Goal: Transaction & Acquisition: Purchase product/service

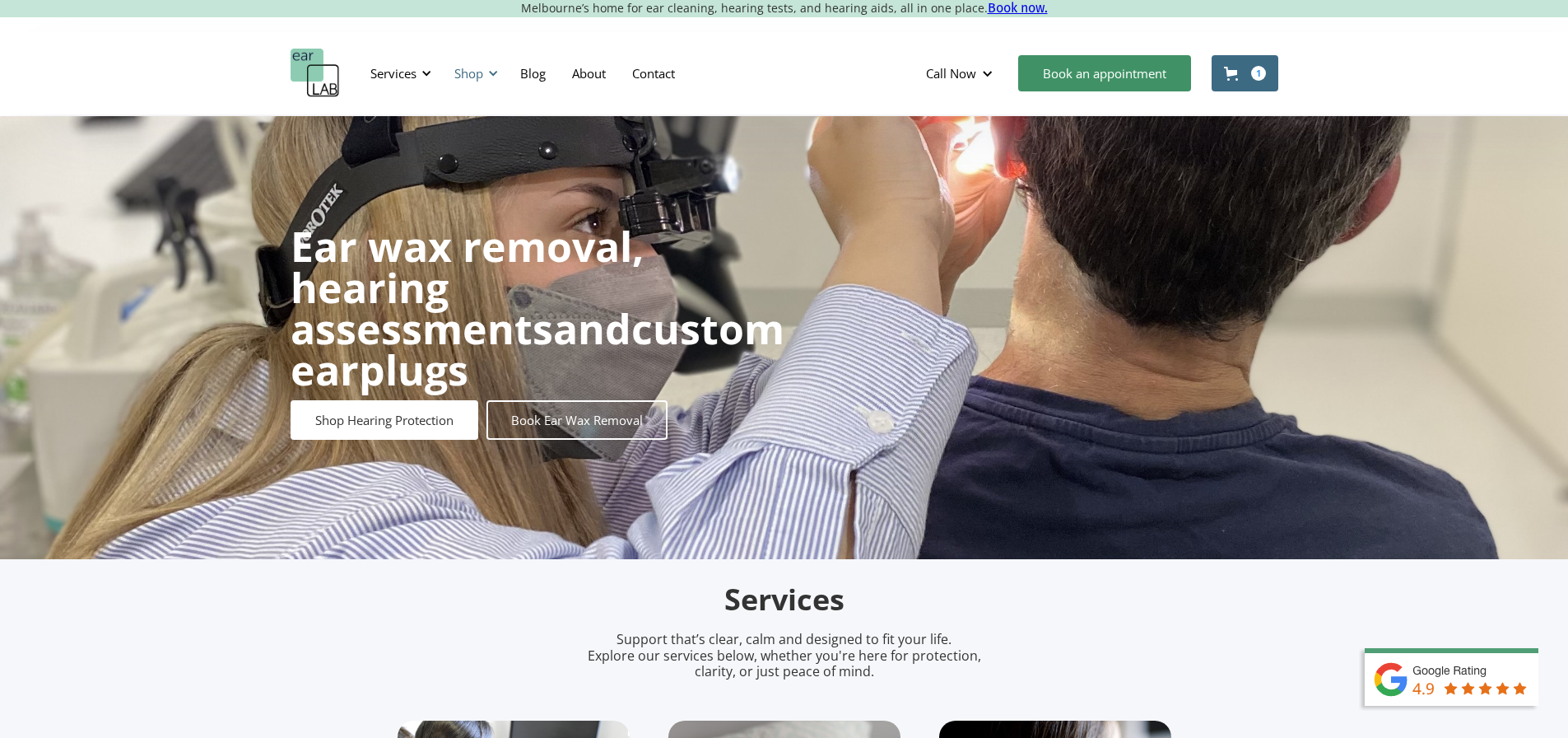
click at [474, 76] on div "Shop" at bounding box center [469, 73] width 29 height 16
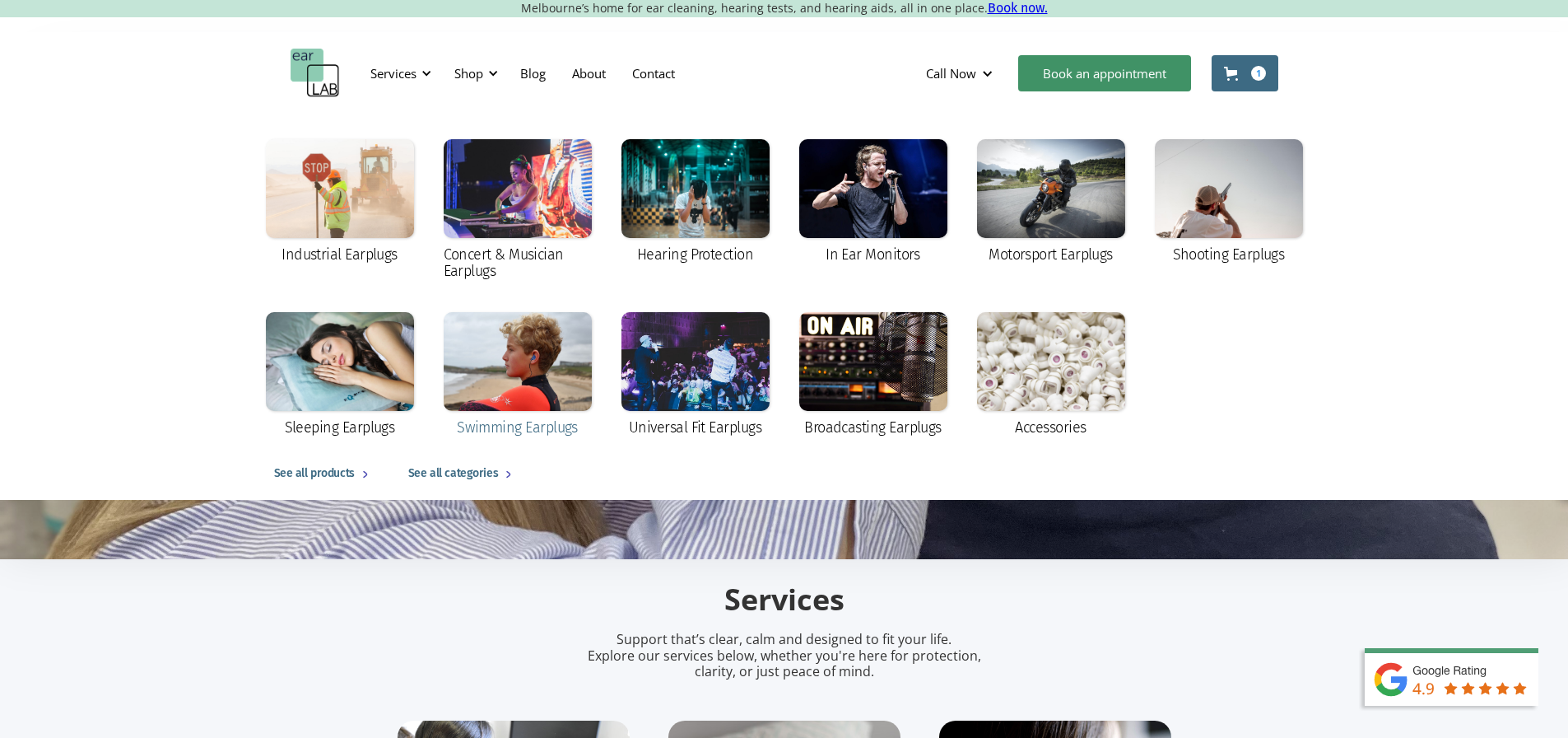
click at [488, 368] on div at bounding box center [517, 362] width 148 height 99
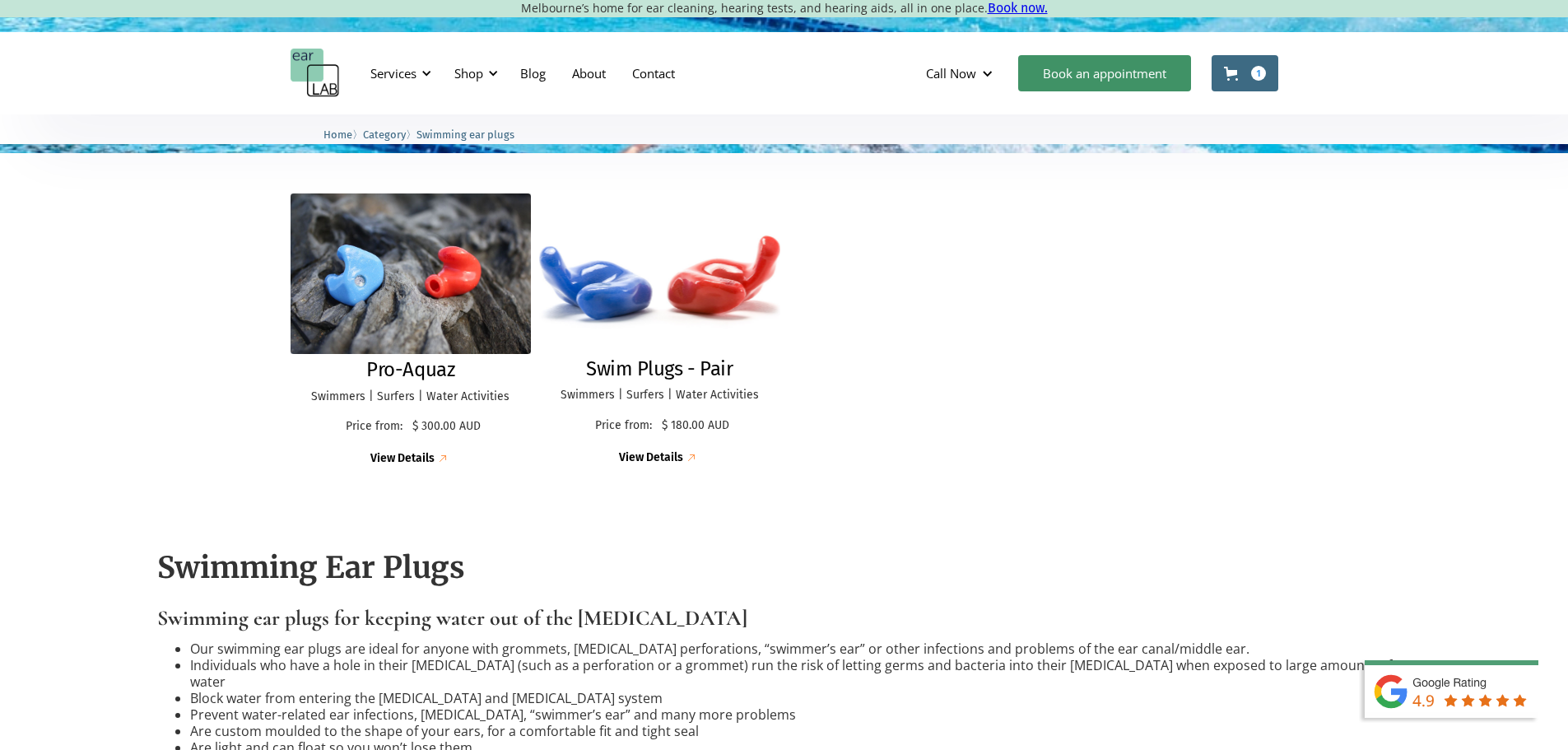
scroll to position [411, 0]
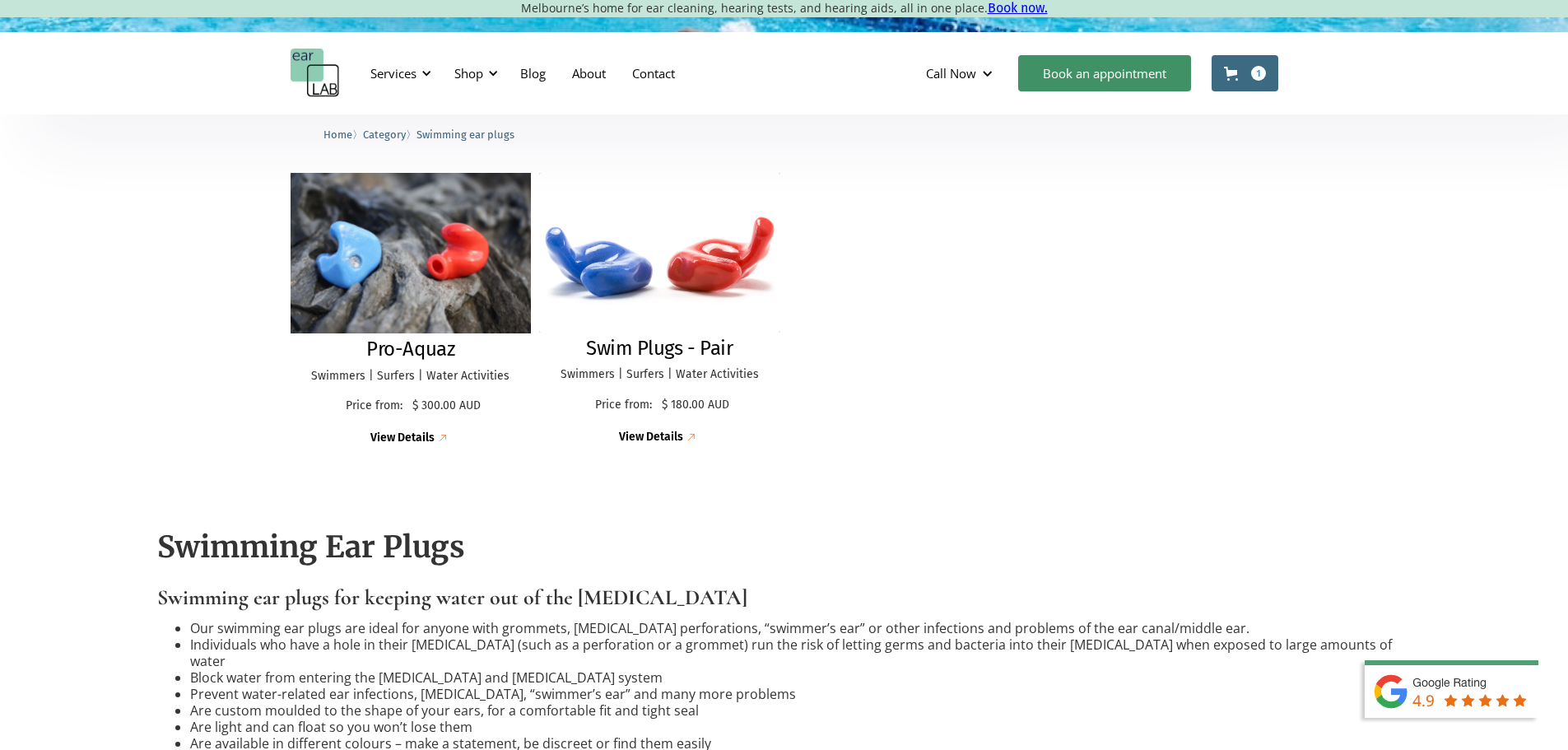
click at [461, 232] on img at bounding box center [410, 253] width 265 height 176
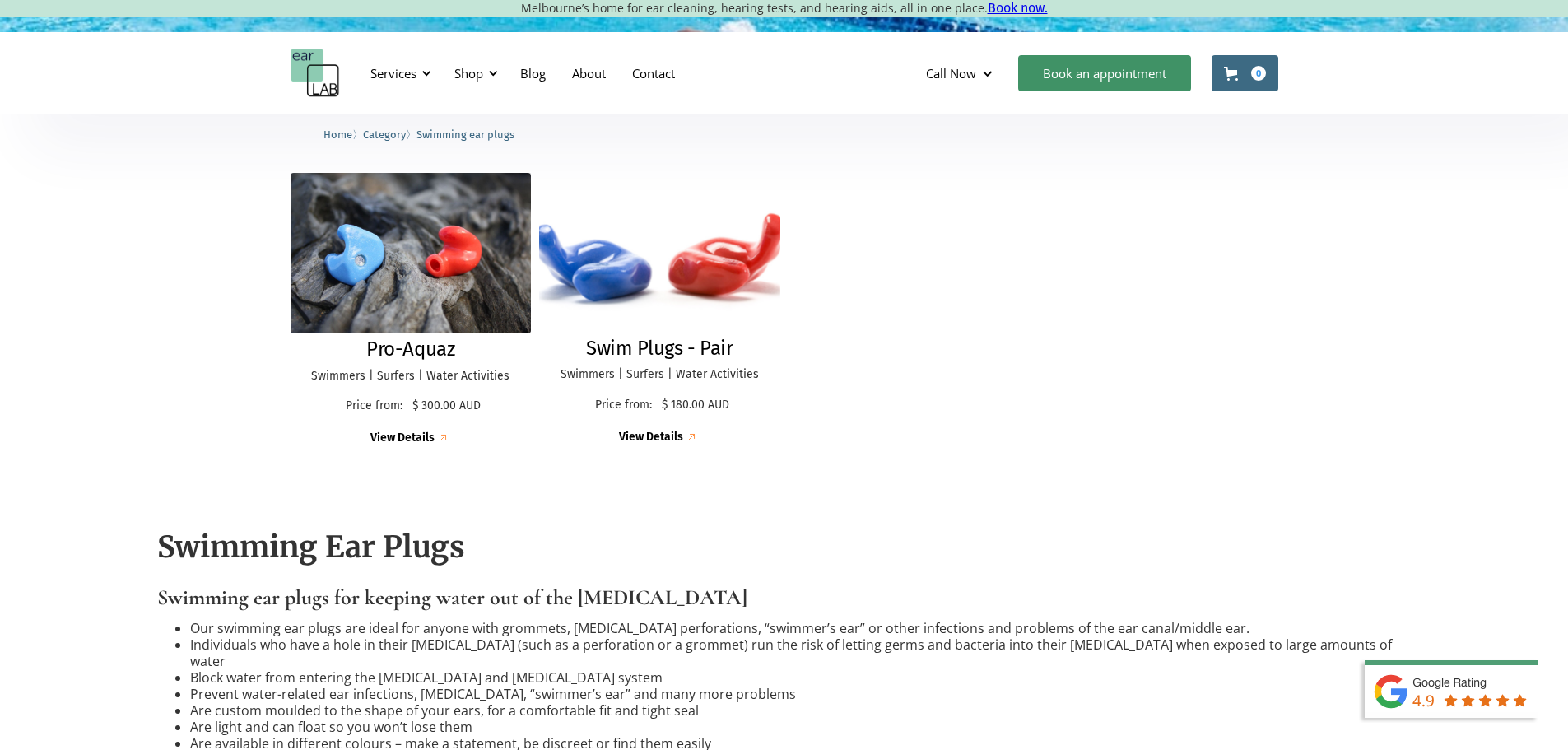
click at [724, 280] on img at bounding box center [659, 253] width 265 height 175
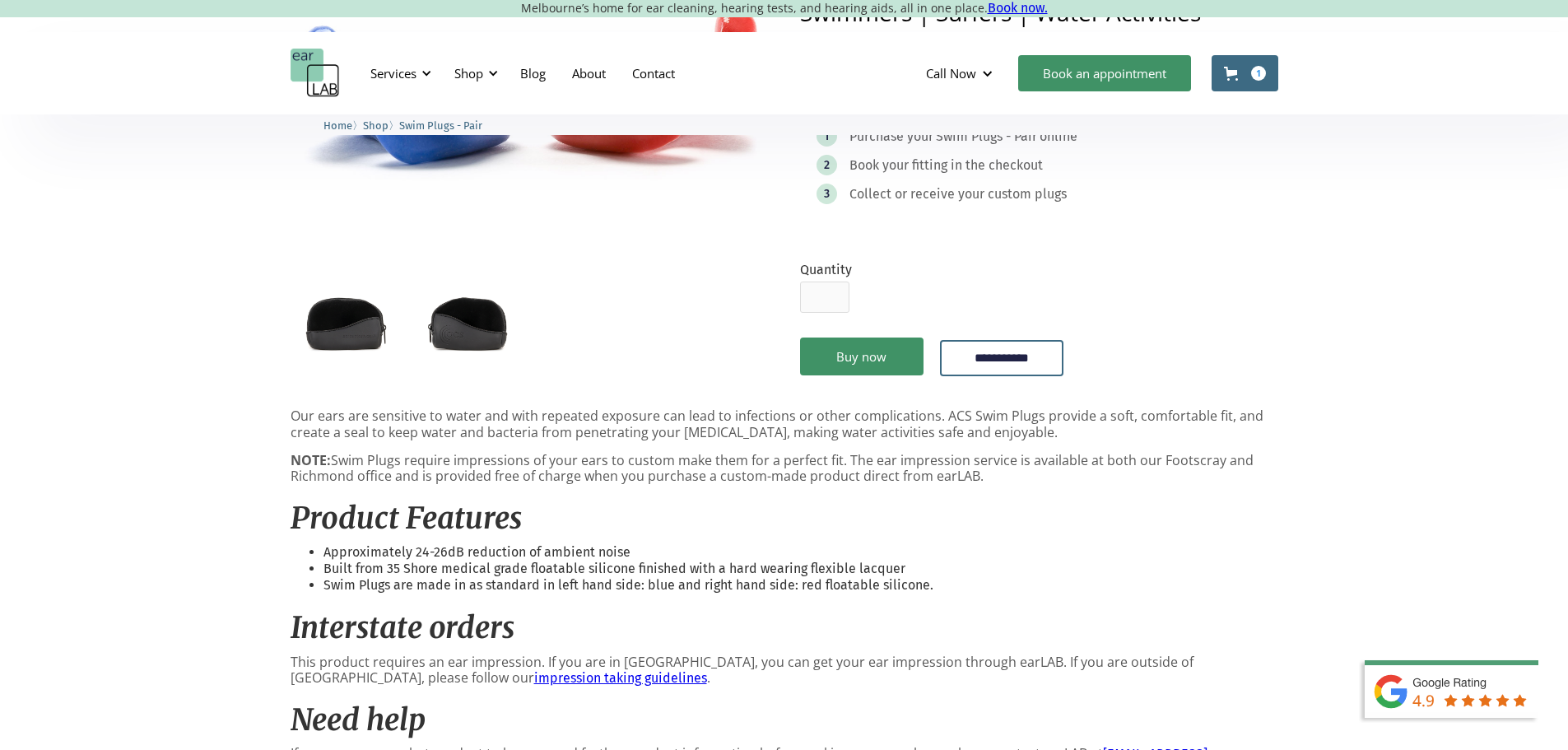
scroll to position [82, 0]
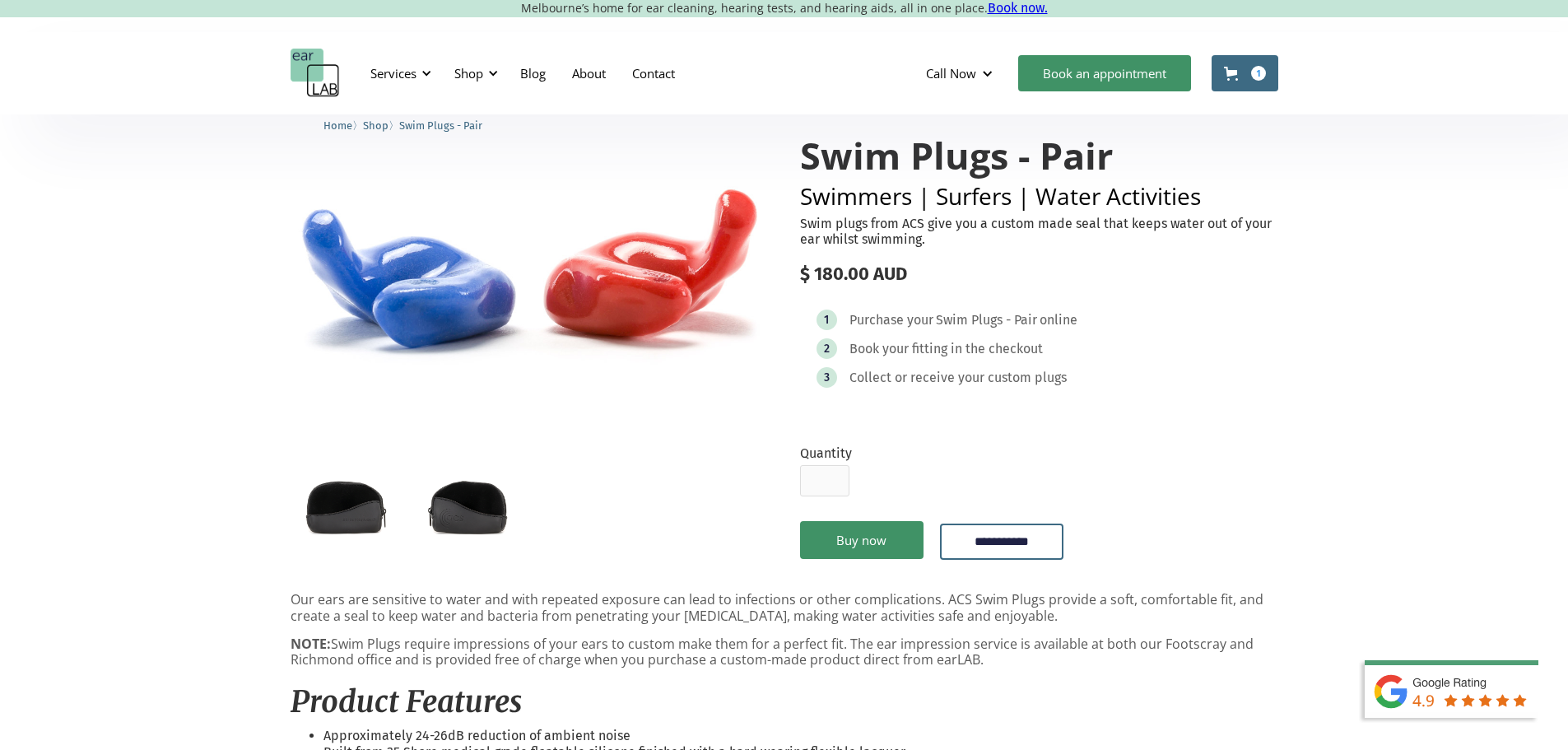
click at [920, 394] on div "1 Purchase your Swim Plugs - Pair online 2 Book your fitting in the checkout 3 …" at bounding box center [1039, 353] width 478 height 120
click at [922, 386] on div "Collect or receive your custom plugs" at bounding box center [958, 378] width 217 height 16
